Goal: Find specific page/section: Find specific page/section

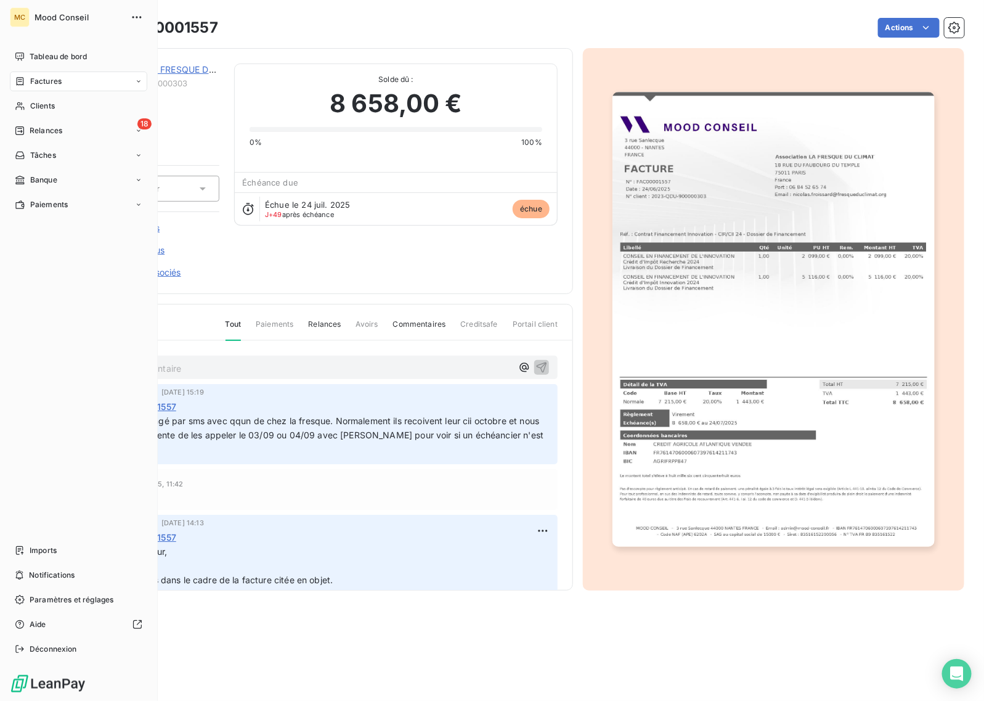
click at [41, 81] on span "Factures" at bounding box center [45, 81] width 31 height 11
click at [47, 80] on span "Factures" at bounding box center [45, 81] width 31 height 11
click at [51, 108] on span "Factures" at bounding box center [45, 105] width 31 height 11
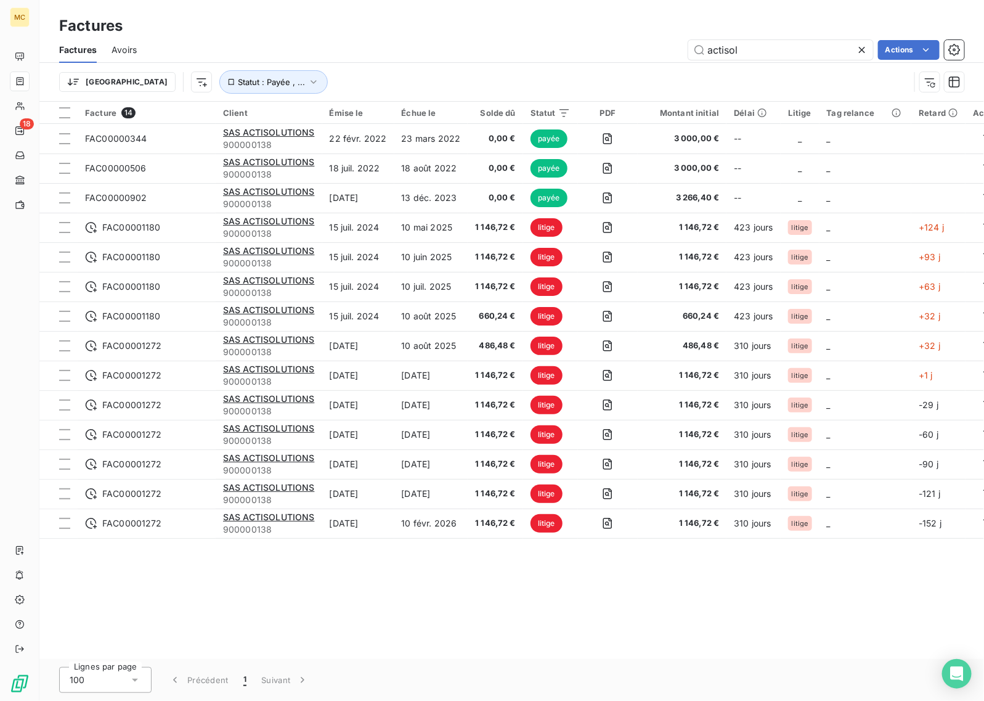
drag, startPoint x: 624, startPoint y: 46, endPoint x: 617, endPoint y: 46, distance: 7.4
click at [617, 46] on div "actisol Actions" at bounding box center [558, 50] width 813 height 20
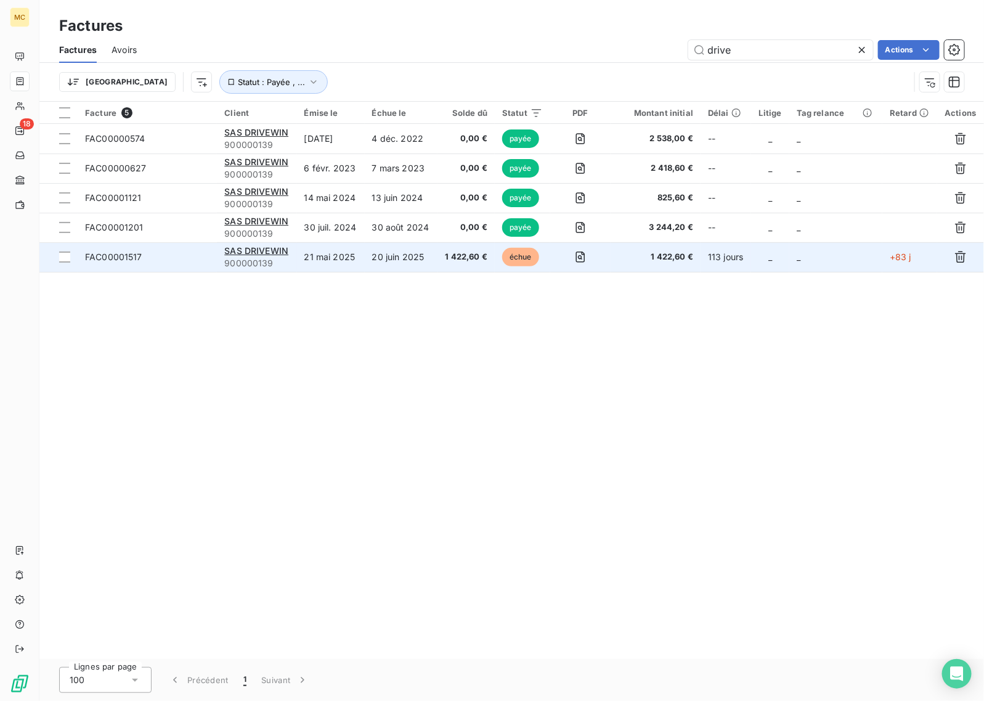
type input "drive"
click at [415, 264] on td "20 juin 2025" at bounding box center [401, 257] width 73 height 30
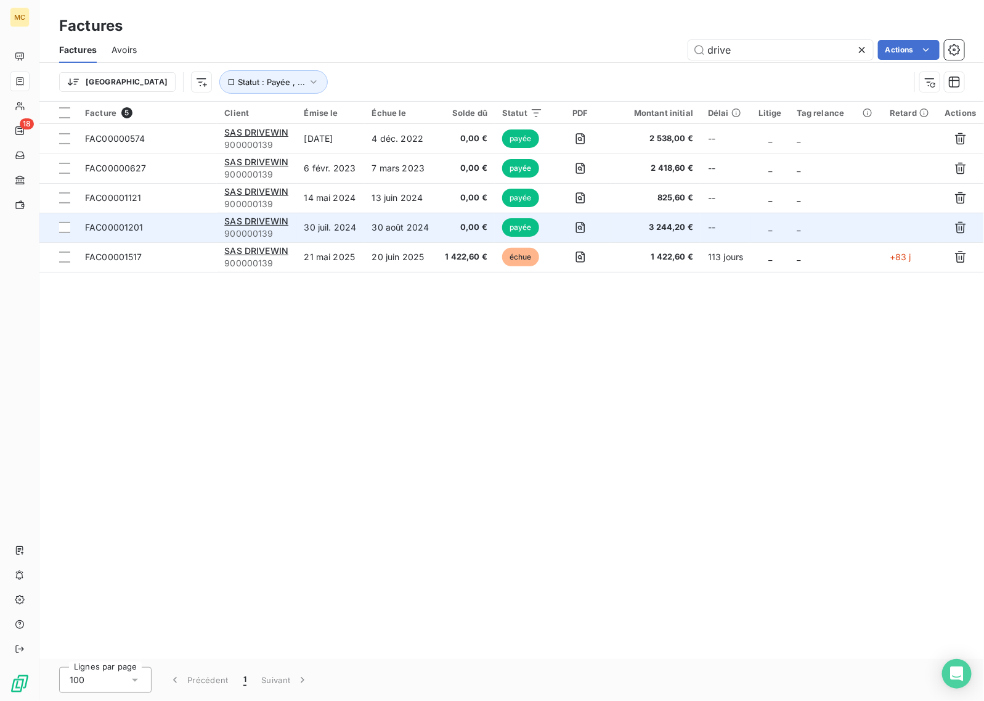
click at [265, 233] on span "900000139" at bounding box center [256, 233] width 65 height 12
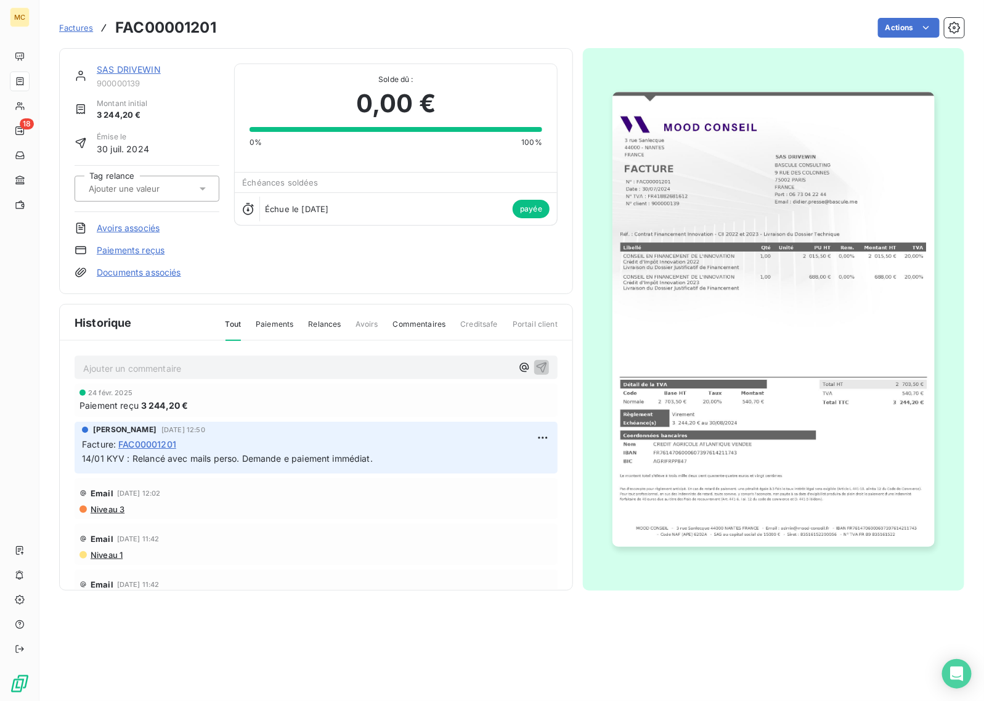
click at [119, 63] on div "SAS DRIVEWIN" at bounding box center [158, 69] width 123 height 12
click at [119, 65] on link "SAS DRIVEWIN" at bounding box center [129, 69] width 64 height 10
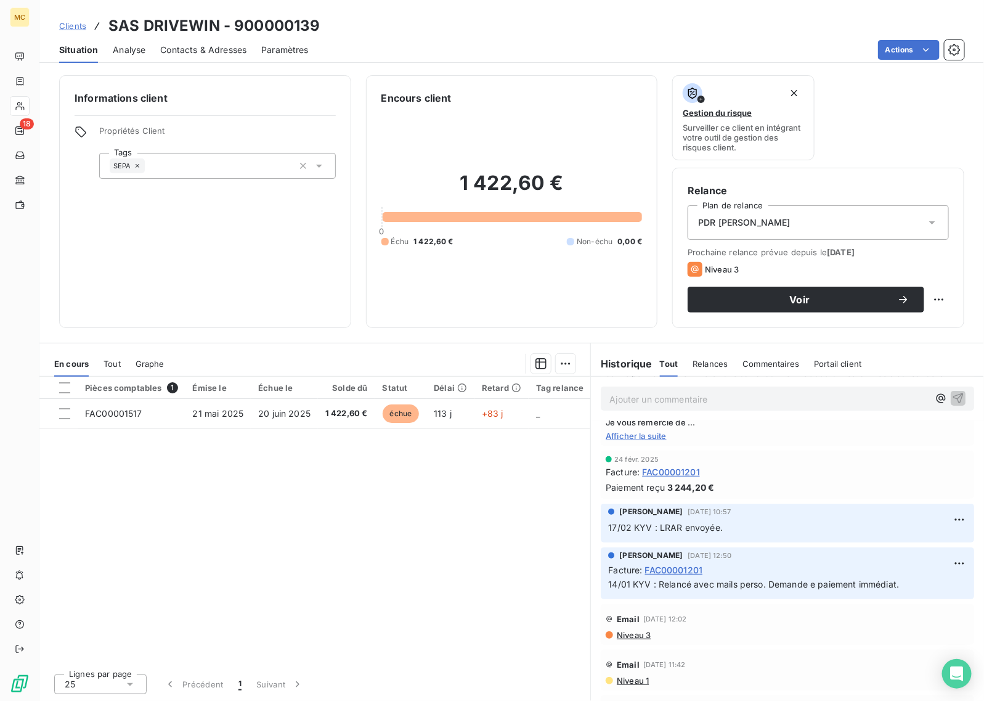
scroll to position [154, 0]
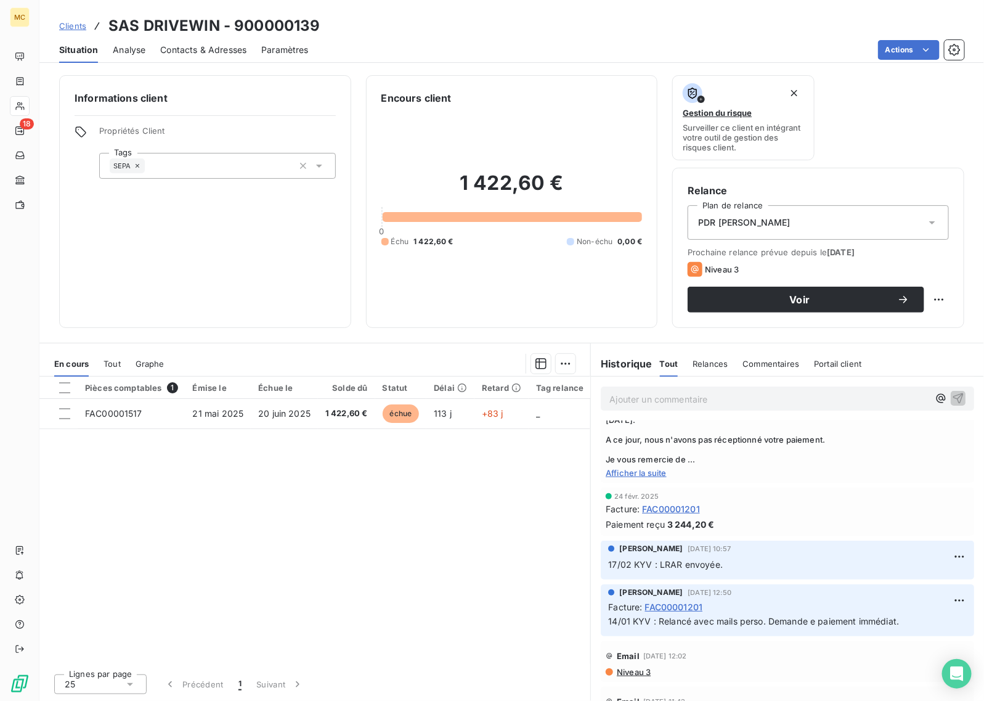
click at [694, 510] on span "FAC00001201" at bounding box center [671, 508] width 58 height 13
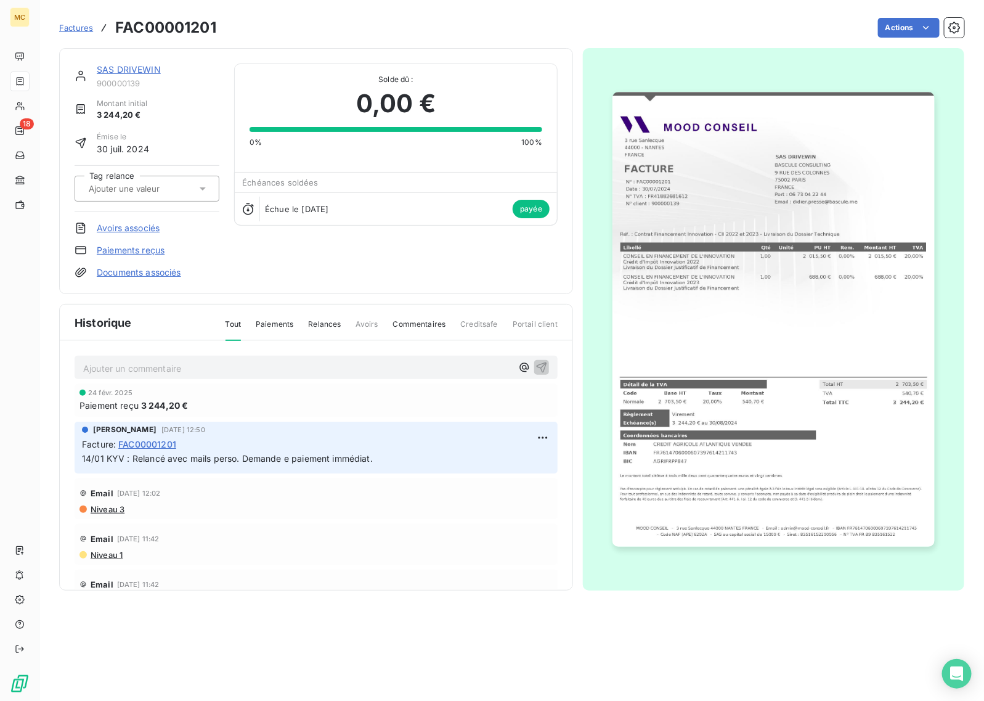
click at [664, 422] on img "button" at bounding box center [774, 319] width 322 height 455
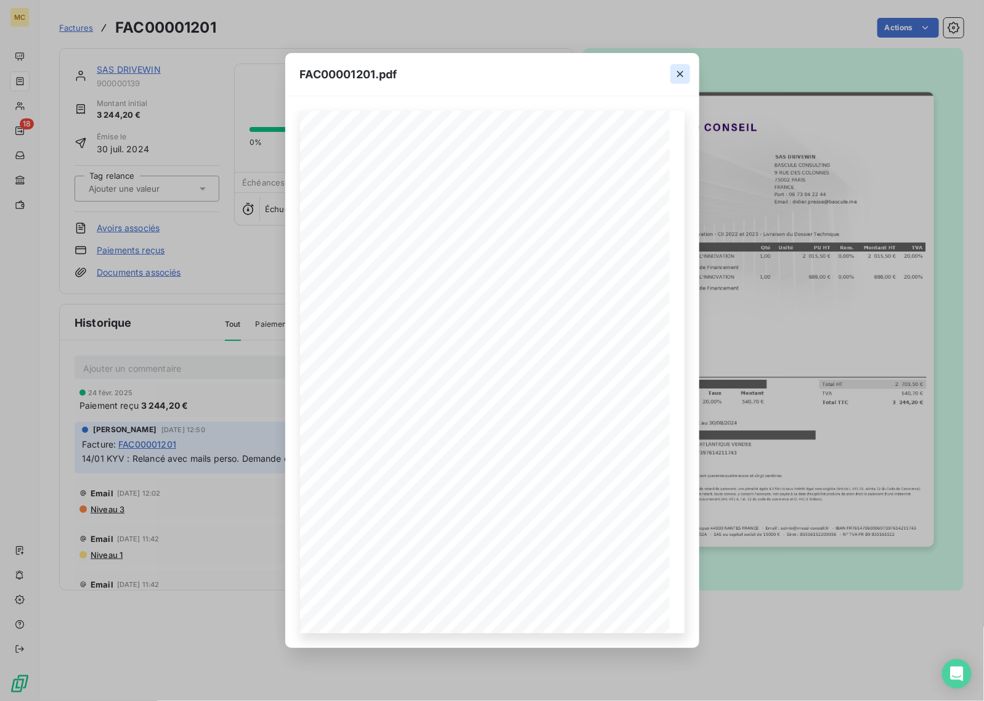
click at [678, 72] on icon "button" at bounding box center [680, 74] width 12 height 12
